Goal: Task Accomplishment & Management: Manage account settings

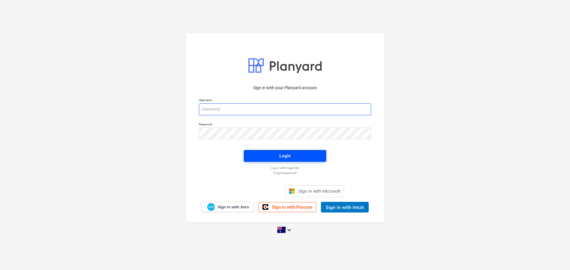
type input "[EMAIL_ADDRESS][DOMAIN_NAME]"
click at [279, 157] on div "Login" at bounding box center [284, 156] width 11 height 8
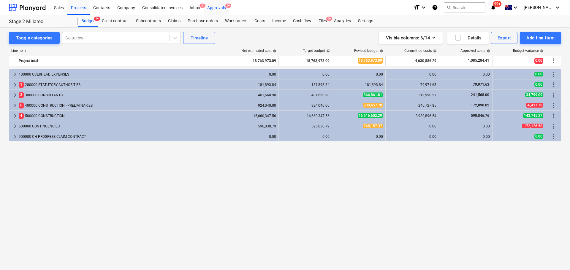
click at [216, 8] on div "Approvals 9+" at bounding box center [217, 7] width 26 height 15
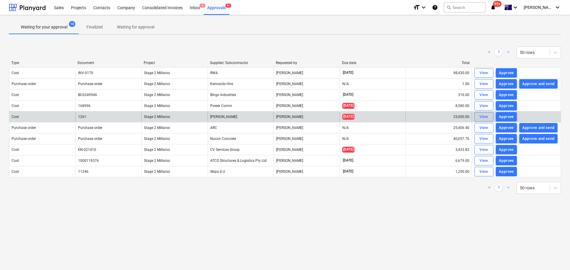
click at [481, 115] on div "View" at bounding box center [483, 117] width 9 height 7
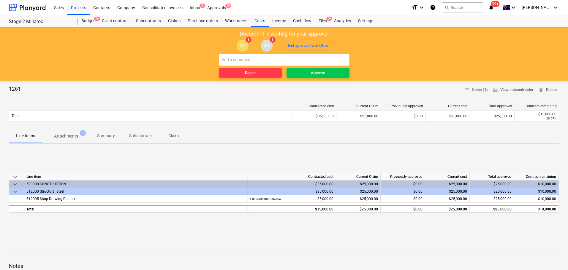
click at [72, 137] on p "Attachments" at bounding box center [66, 136] width 24 height 6
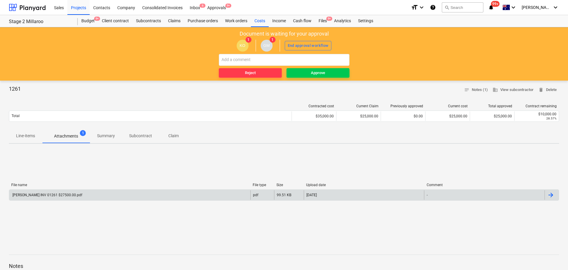
click at [39, 195] on div "[PERSON_NAME] INV 01261 $27500.00.pdf" at bounding box center [47, 195] width 71 height 4
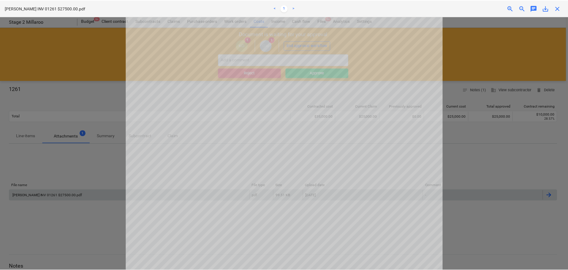
scroll to position [67, 0]
click at [558, 10] on span "close" at bounding box center [559, 8] width 7 height 7
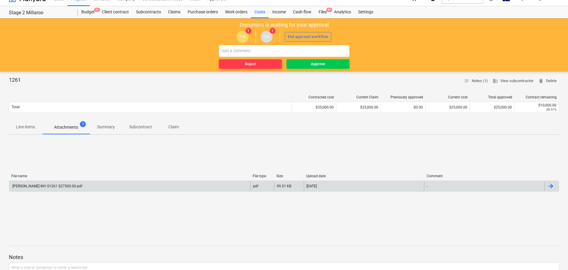
scroll to position [0, 0]
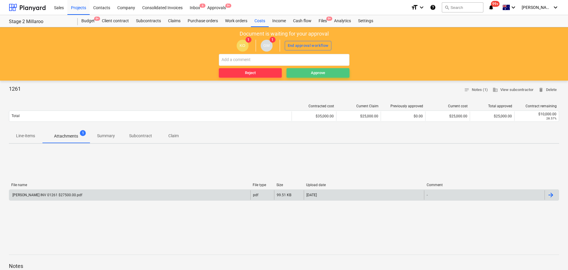
click at [315, 73] on div "Approve" at bounding box center [318, 73] width 14 height 7
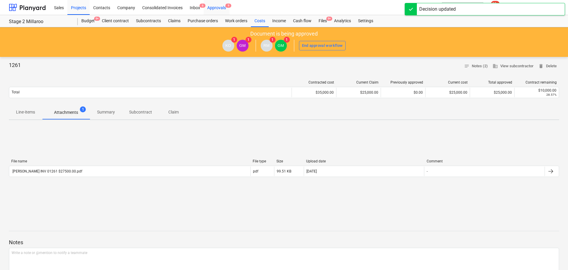
click at [220, 8] on div "Approvals 9" at bounding box center [217, 7] width 26 height 15
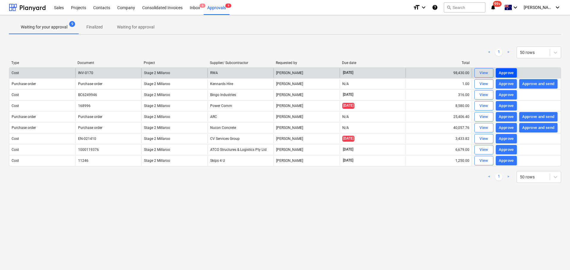
click at [504, 73] on div "Approve" at bounding box center [506, 73] width 15 height 7
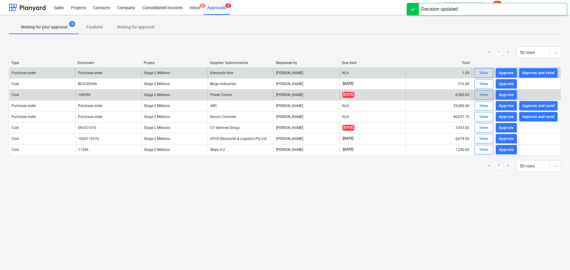
click at [482, 95] on div "View" at bounding box center [483, 95] width 9 height 7
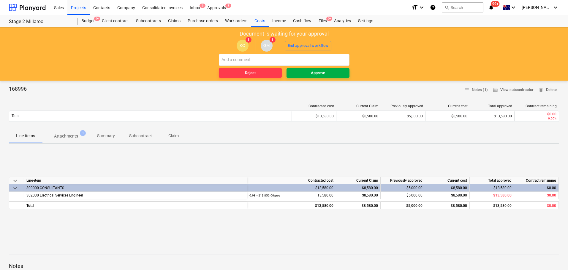
click at [312, 74] on div "Approve" at bounding box center [318, 73] width 14 height 7
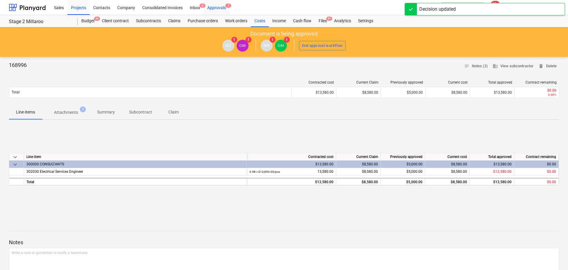
click at [218, 7] on div "Approvals 7" at bounding box center [217, 7] width 26 height 15
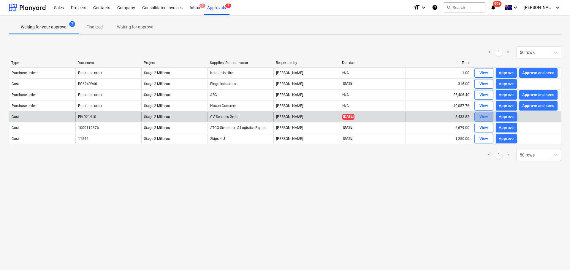
click at [485, 117] on div "View" at bounding box center [483, 117] width 9 height 7
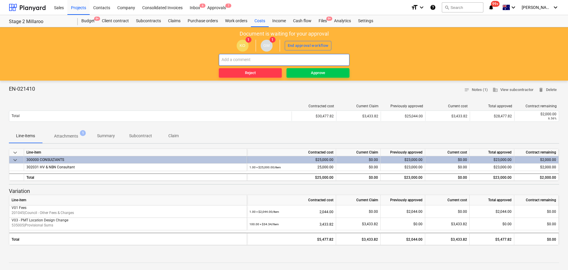
click at [229, 57] on input "text" at bounding box center [284, 60] width 131 height 12
type input "Have not yet received these drawings, please follow them up"
click at [247, 73] on div "Reject" at bounding box center [250, 73] width 11 height 7
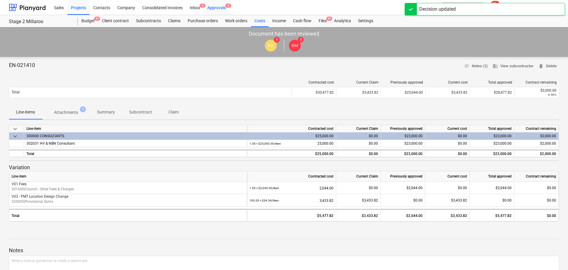
click at [215, 9] on div "Approvals 6" at bounding box center [217, 7] width 26 height 15
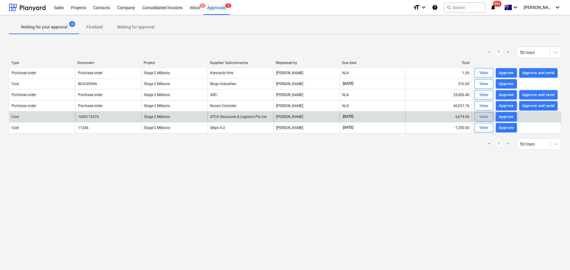
click at [479, 116] on span "View" at bounding box center [483, 117] width 13 height 7
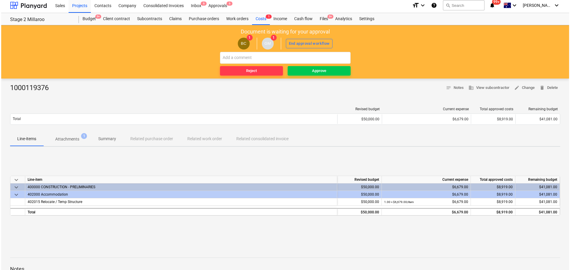
scroll to position [2, 0]
click at [62, 139] on p "Attachments" at bounding box center [66, 139] width 24 height 6
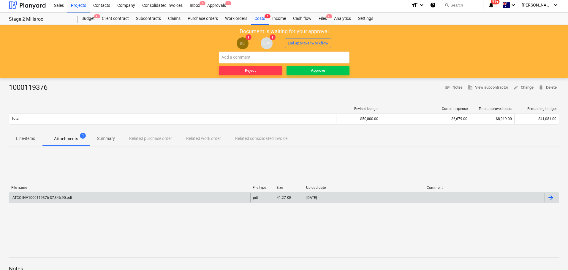
click at [41, 197] on div "ATCO INV1000119376 $7,346.90.pdf" at bounding box center [42, 198] width 61 height 4
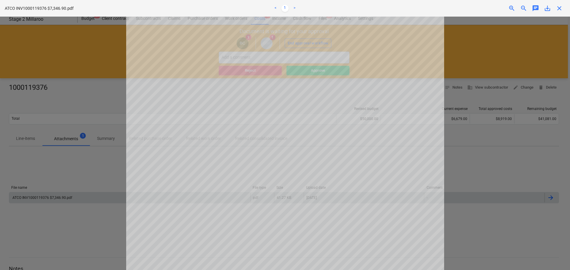
click at [558, 10] on span "close" at bounding box center [559, 8] width 7 height 7
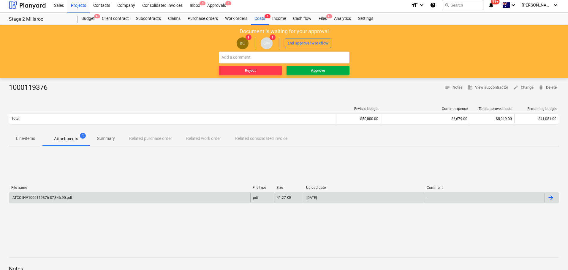
click at [314, 71] on div "Approve" at bounding box center [318, 70] width 14 height 7
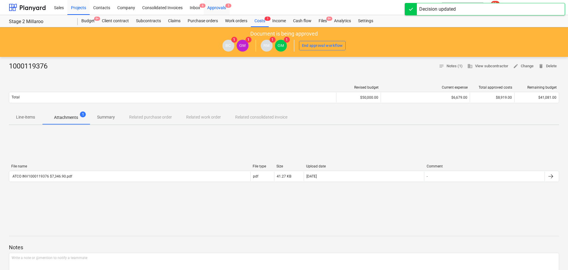
click at [217, 9] on div "Approvals 5" at bounding box center [217, 7] width 26 height 15
